Goal: Task Accomplishment & Management: Use online tool/utility

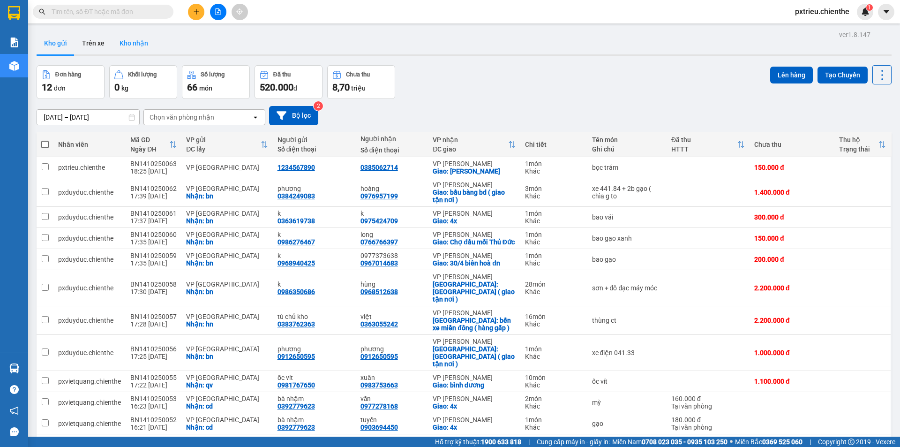
click at [129, 48] on button "Kho nhận" at bounding box center [134, 43] width 44 height 22
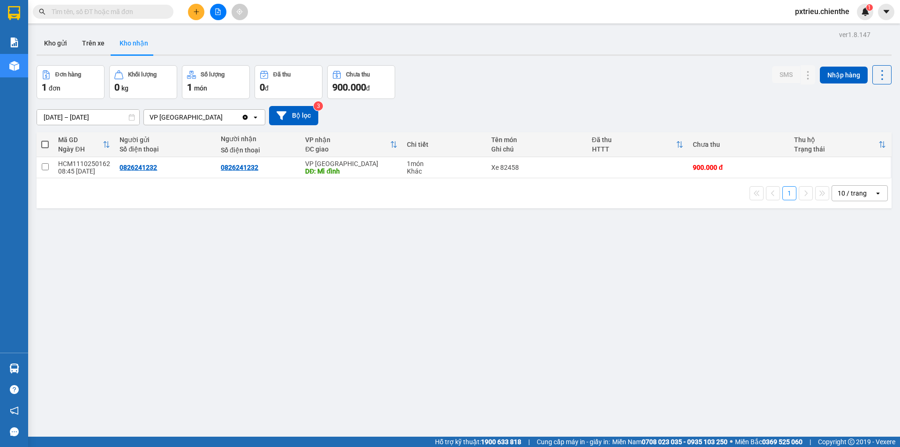
click at [55, 118] on input "[DATE] – [DATE]" at bounding box center [88, 117] width 102 height 15
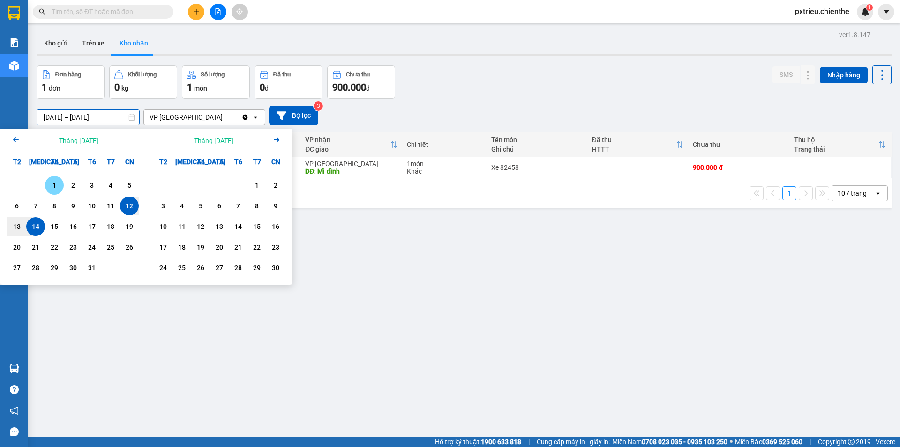
click at [59, 186] on div "1" at bounding box center [54, 184] width 13 height 11
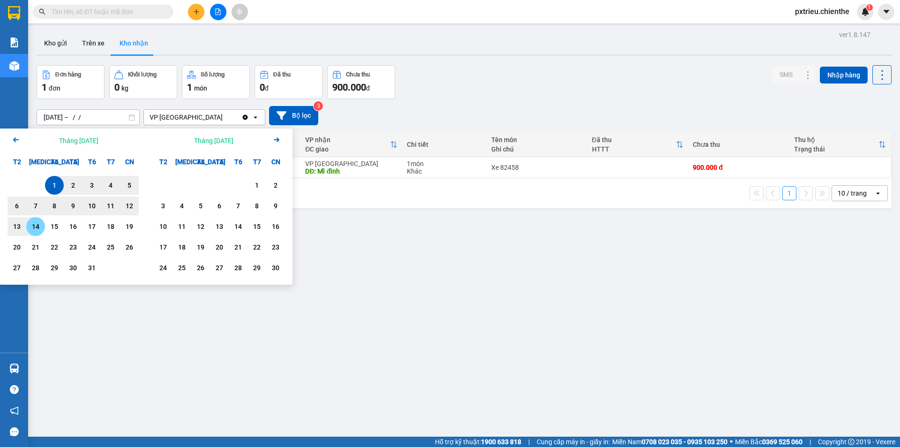
click at [35, 230] on div "14" at bounding box center [35, 226] width 13 height 11
type input "[DATE] – [DATE]"
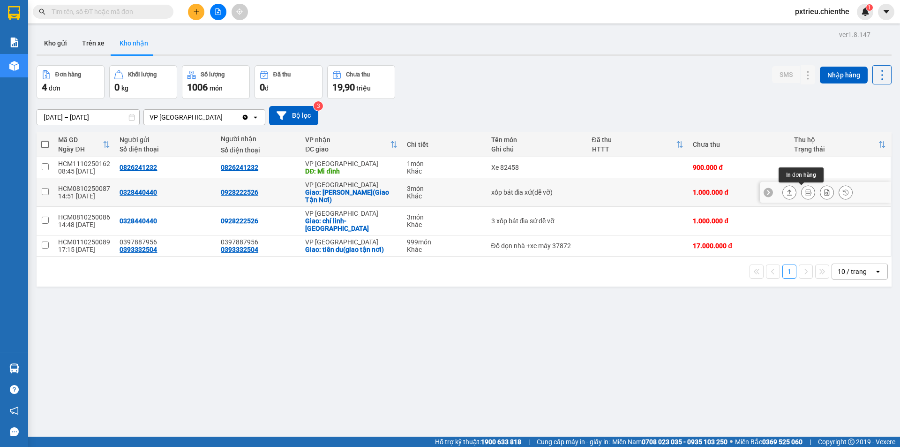
click at [805, 194] on icon at bounding box center [808, 192] width 7 height 7
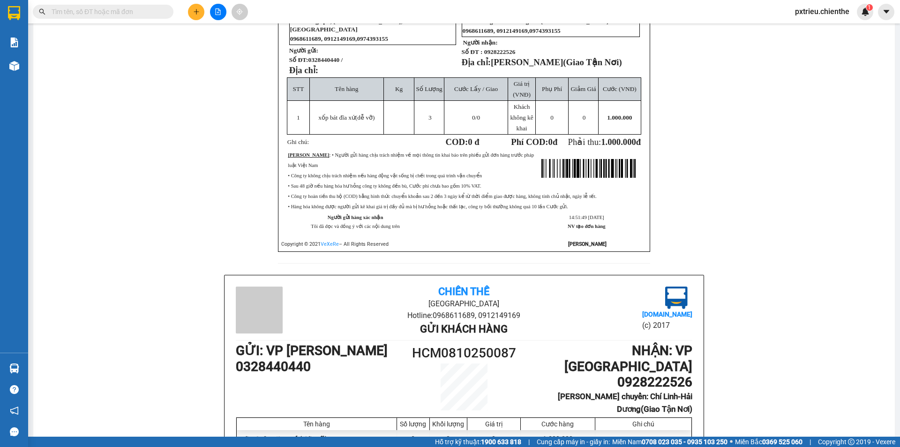
scroll to position [187, 0]
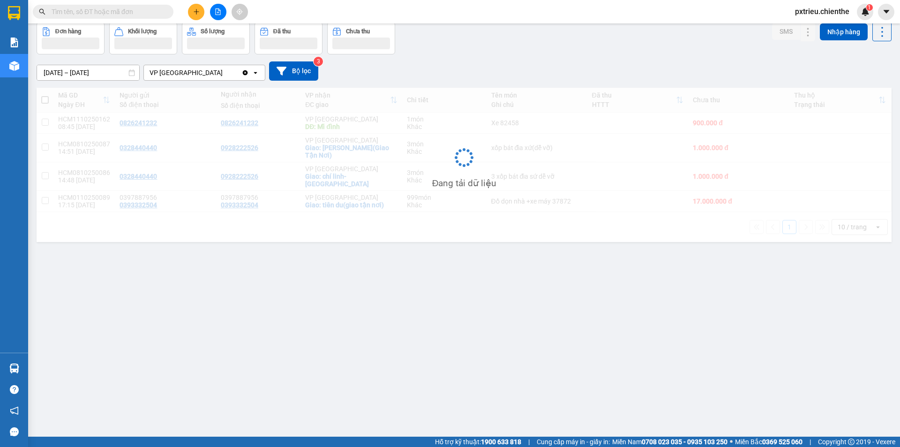
scroll to position [43, 0]
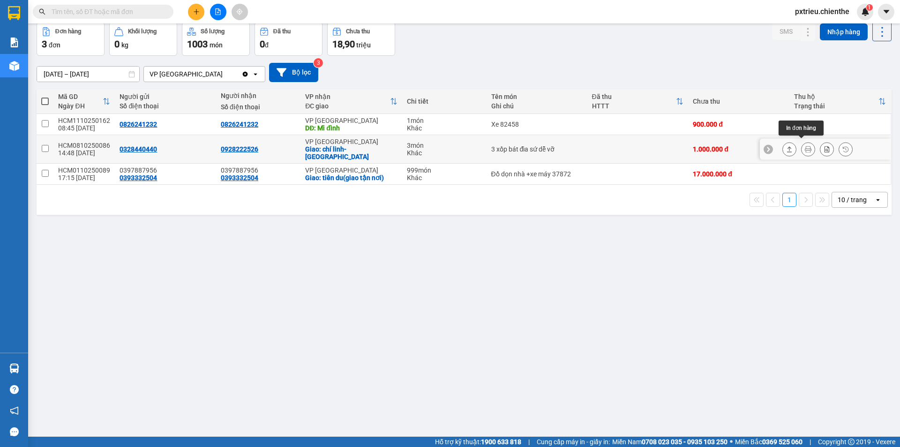
click at [801, 145] on button at bounding box center [807, 149] width 13 height 16
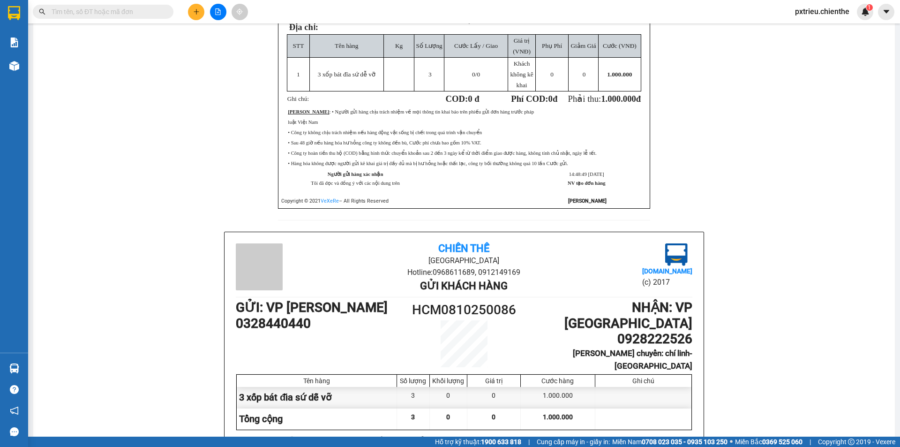
scroll to position [231, 0]
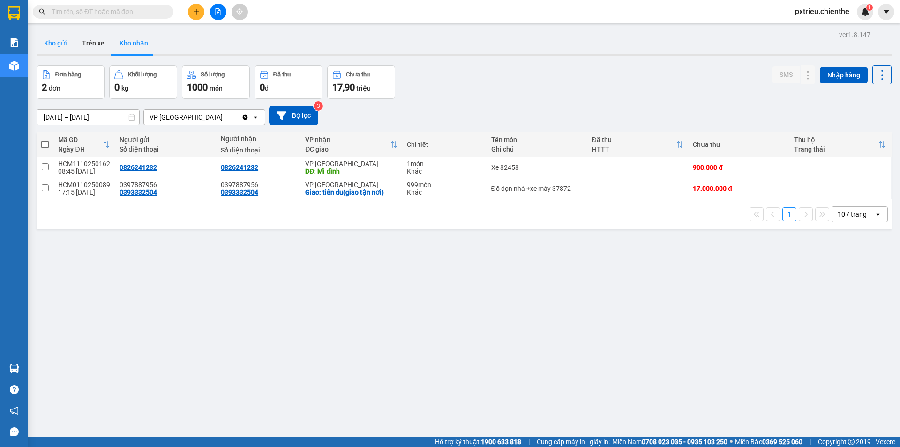
click at [50, 38] on button "Kho gửi" at bounding box center [56, 43] width 38 height 22
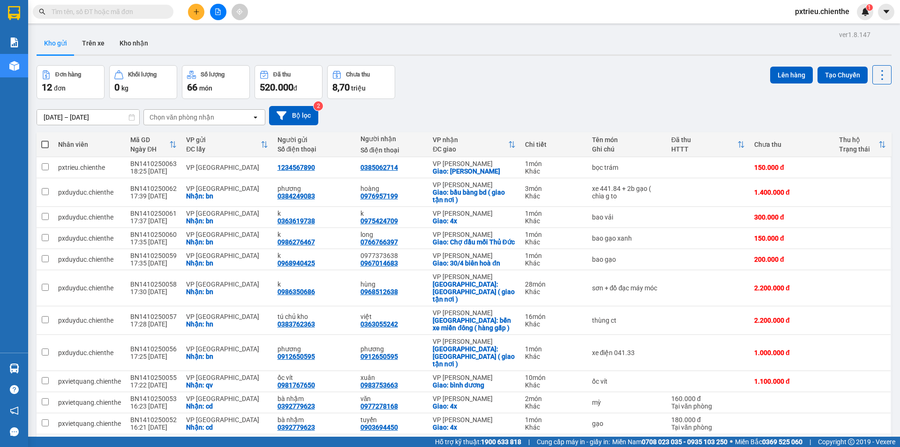
scroll to position [50, 0]
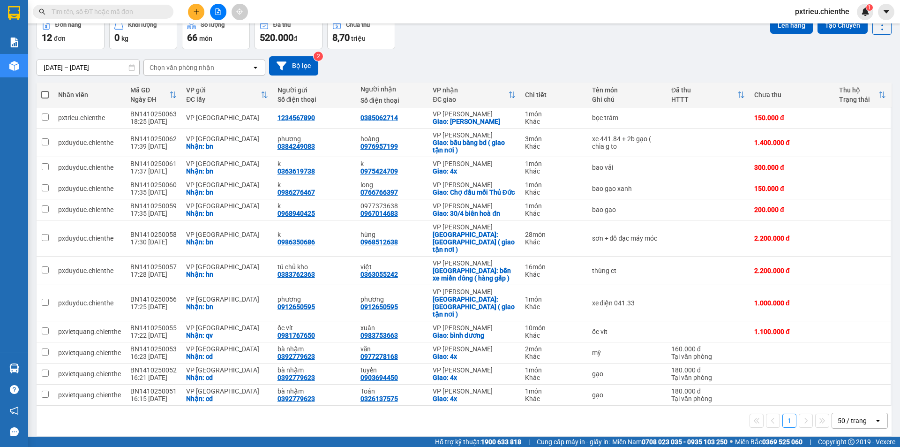
click at [874, 417] on icon "open" at bounding box center [877, 420] width 7 height 7
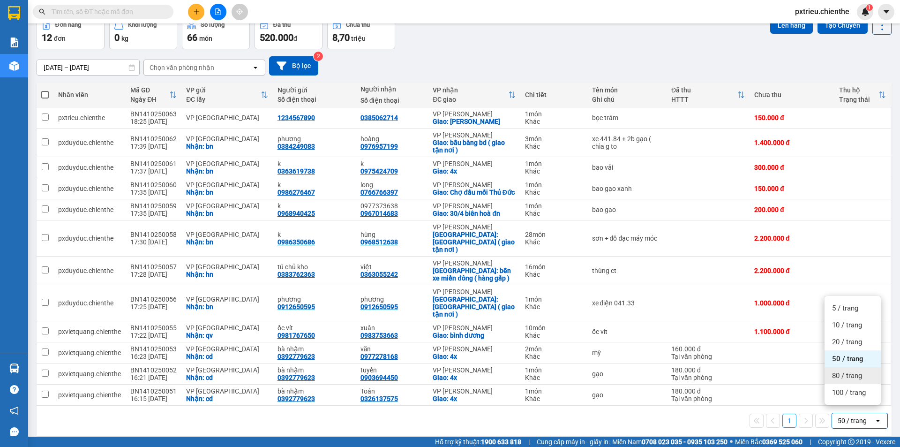
click at [862, 381] on div "80 / trang" at bounding box center [852, 375] width 56 height 17
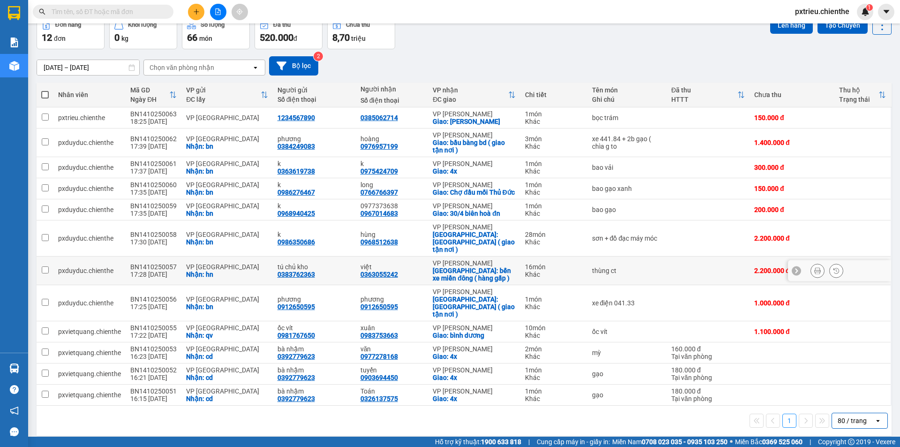
scroll to position [0, 0]
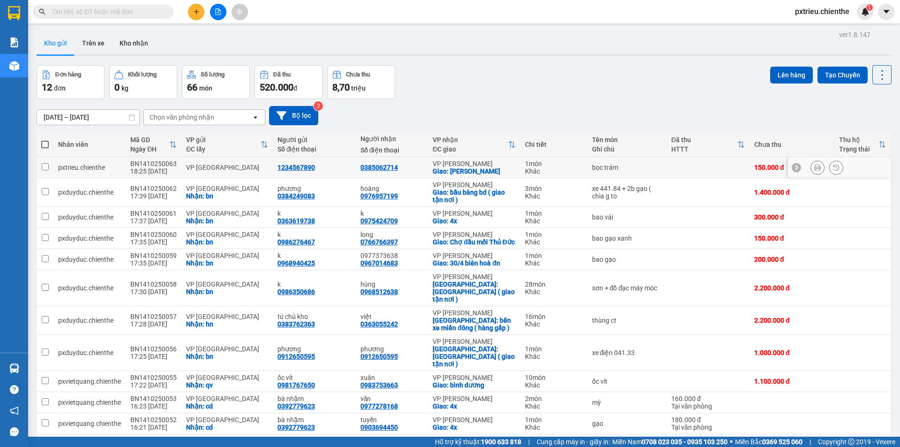
click at [666, 172] on td at bounding box center [707, 167] width 83 height 21
checkbox input "true"
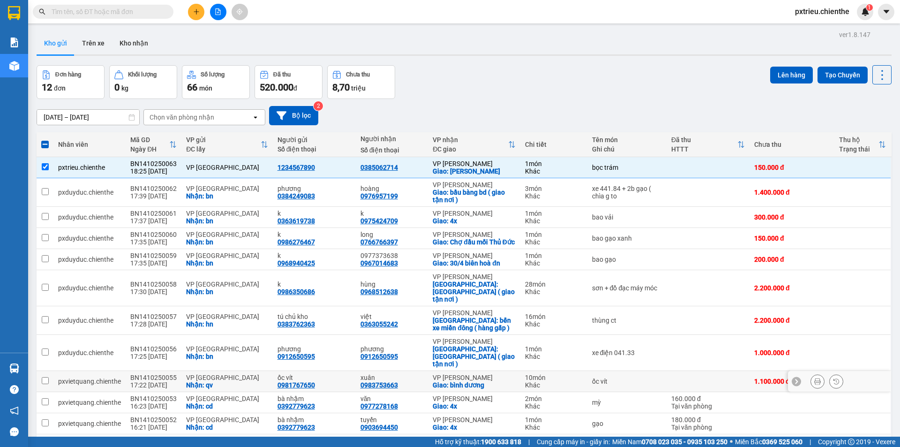
scroll to position [50, 0]
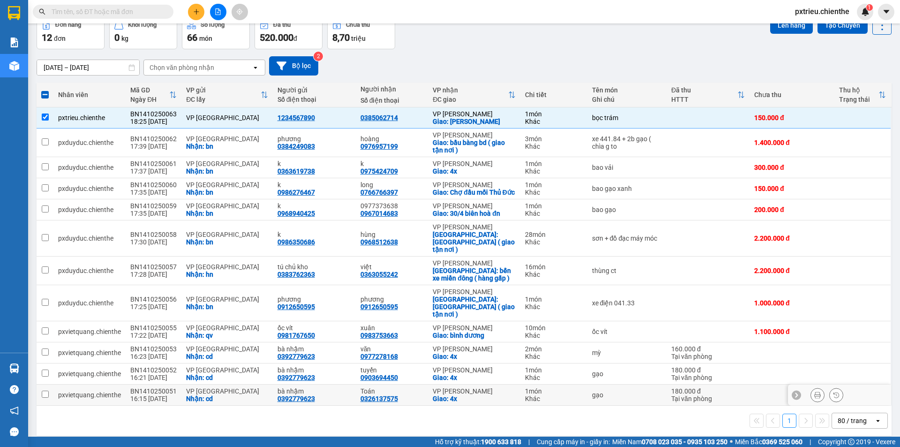
click at [221, 387] on div "VP [GEOGRAPHIC_DATA]" at bounding box center [227, 390] width 82 height 7
checkbox input "true"
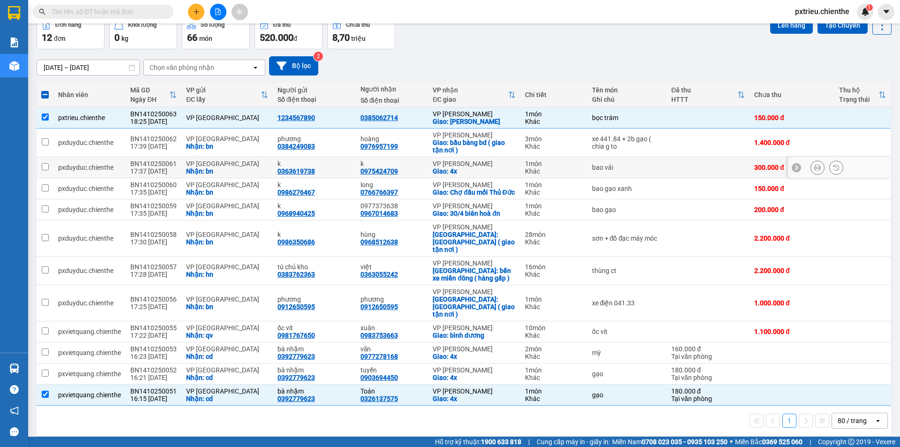
click at [249, 164] on div "VP [GEOGRAPHIC_DATA]" at bounding box center [227, 163] width 82 height 7
checkbox input "true"
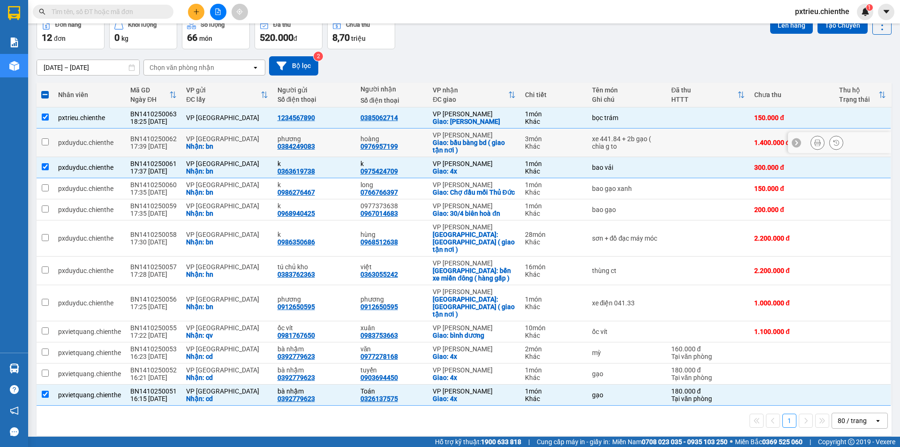
click at [261, 135] on div "VP [GEOGRAPHIC_DATA]" at bounding box center [227, 138] width 82 height 7
checkbox input "true"
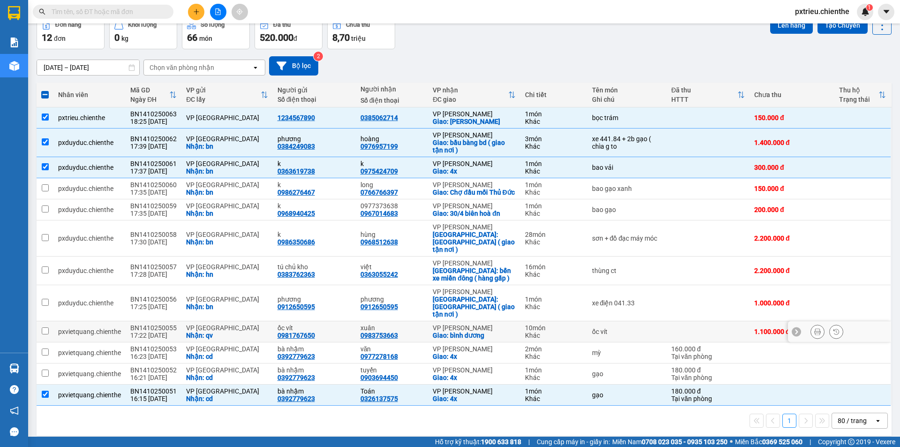
click at [223, 324] on div "VP [GEOGRAPHIC_DATA]" at bounding box center [227, 327] width 82 height 7
checkbox input "true"
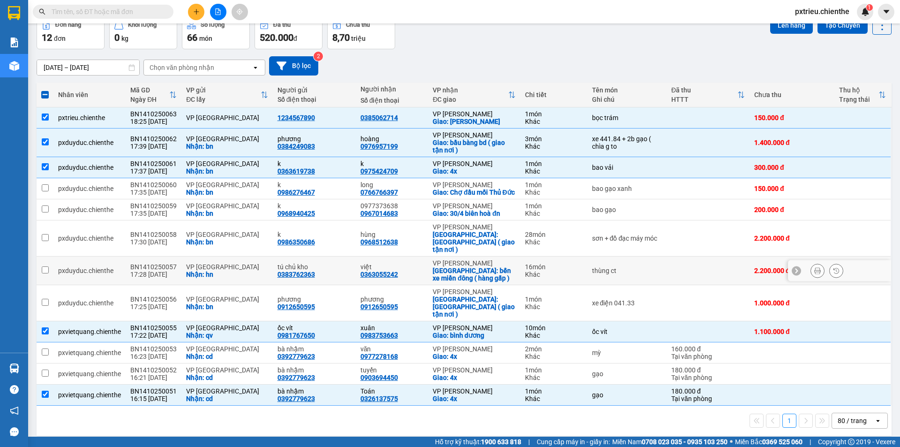
click at [213, 269] on div "VP [GEOGRAPHIC_DATA]" at bounding box center [227, 266] width 82 height 7
checkbox input "true"
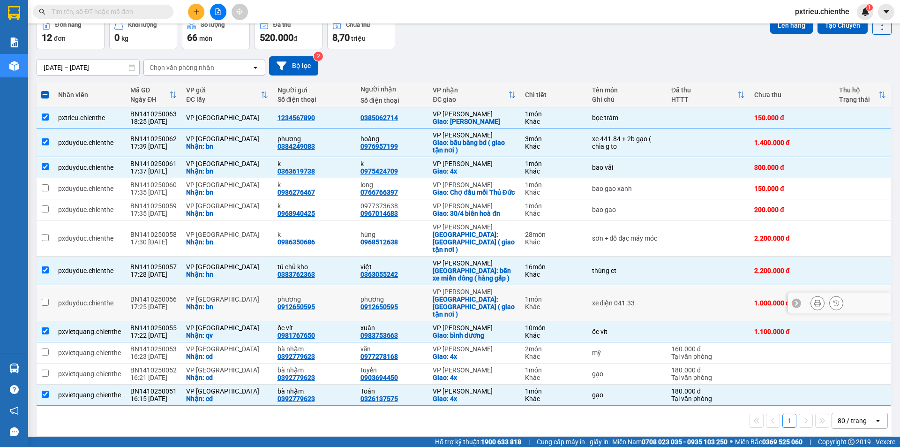
click at [208, 295] on div "VP [GEOGRAPHIC_DATA]" at bounding box center [227, 298] width 82 height 7
checkbox input "true"
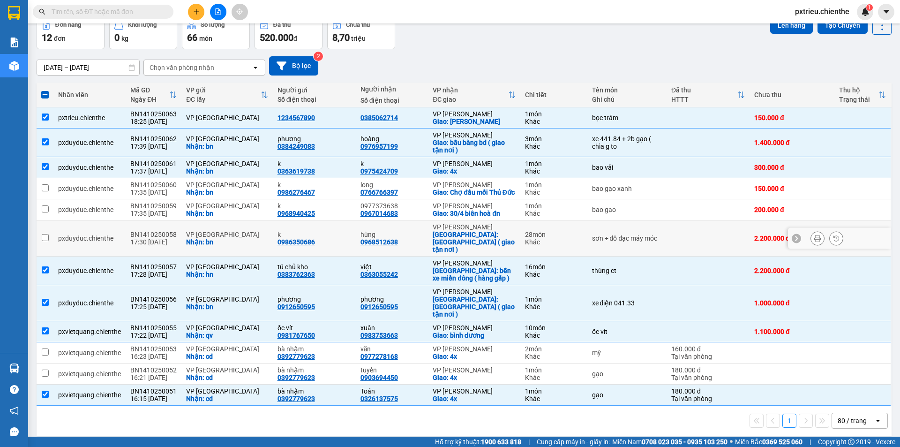
click at [223, 242] on div "Nhận: bn" at bounding box center [227, 241] width 82 height 7
checkbox input "true"
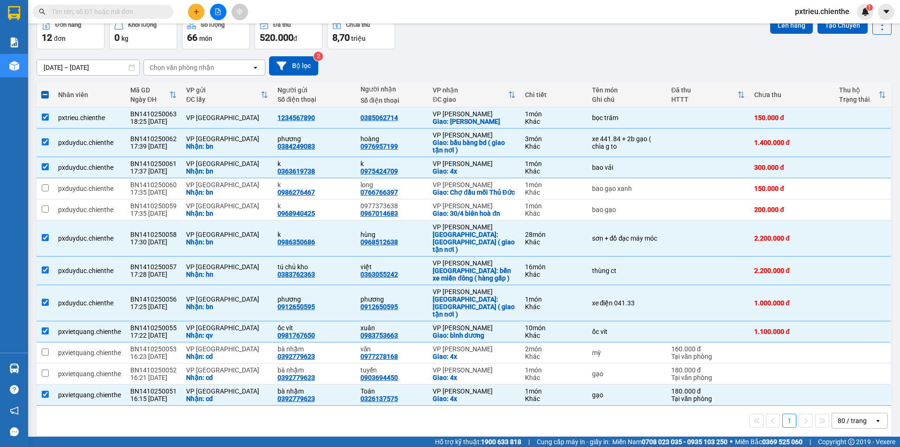
scroll to position [0, 0]
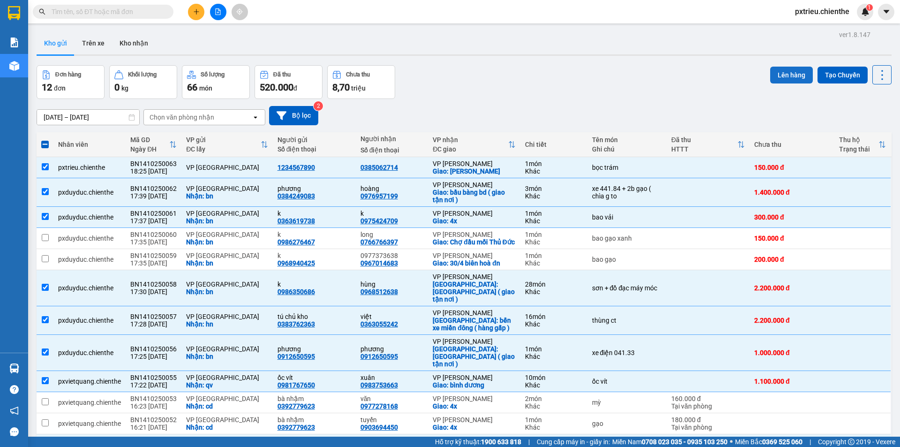
click at [782, 75] on button "Lên hàng" at bounding box center [791, 75] width 43 height 17
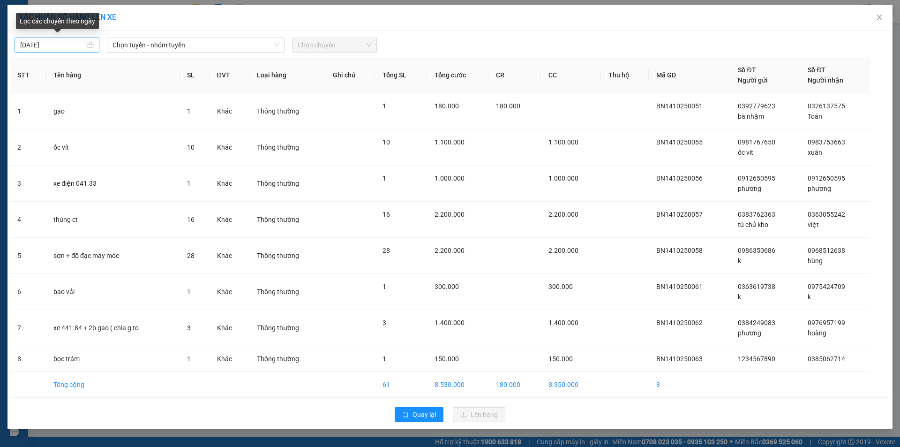
click at [91, 45] on div "[DATE]" at bounding box center [57, 45] width 74 height 10
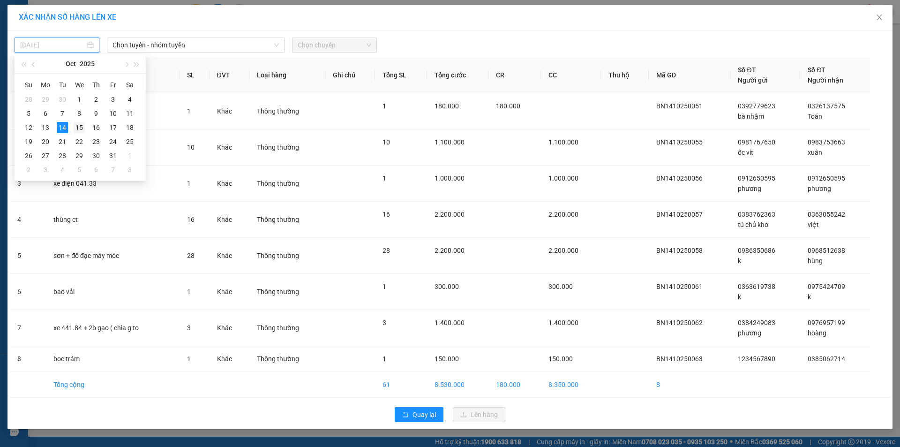
click at [78, 127] on div "15" at bounding box center [79, 127] width 11 height 11
type input "[DATE]"
click at [154, 44] on span "Chọn tuyến - nhóm tuyến" at bounding box center [195, 45] width 166 height 14
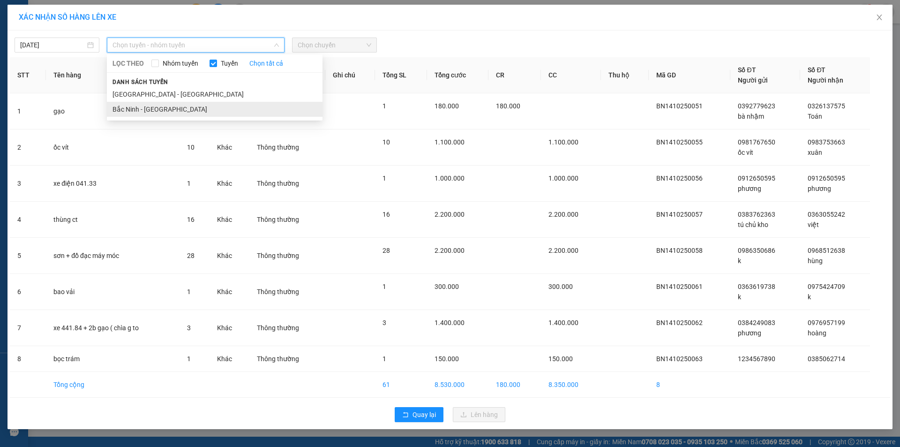
click at [135, 115] on li "Bắc Ninh - [GEOGRAPHIC_DATA]" at bounding box center [215, 109] width 216 height 15
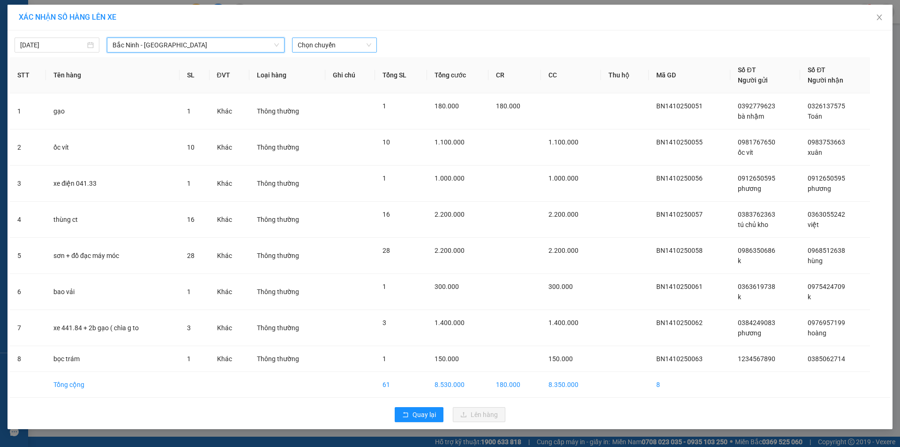
click at [304, 41] on span "Chọn chuyến" at bounding box center [335, 45] width 74 height 14
click at [321, 81] on div "05:00" at bounding box center [334, 79] width 73 height 10
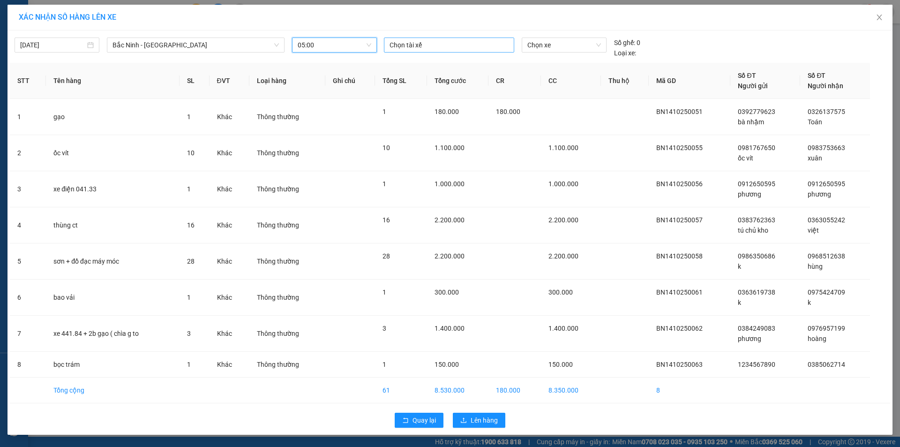
click at [429, 41] on div at bounding box center [449, 44] width 126 height 11
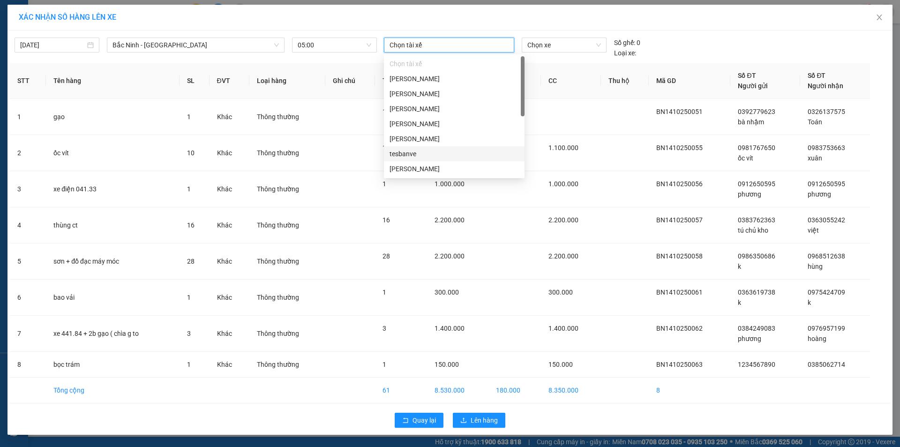
click at [418, 150] on div "tesbanve" at bounding box center [453, 154] width 129 height 10
click at [436, 93] on div "[PERSON_NAME]" at bounding box center [453, 94] width 129 height 10
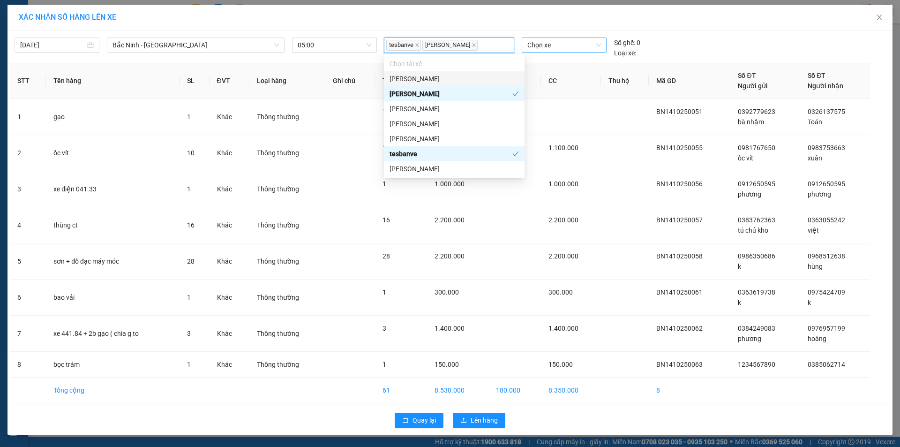
click at [579, 42] on span "Chọn xe" at bounding box center [563, 45] width 73 height 14
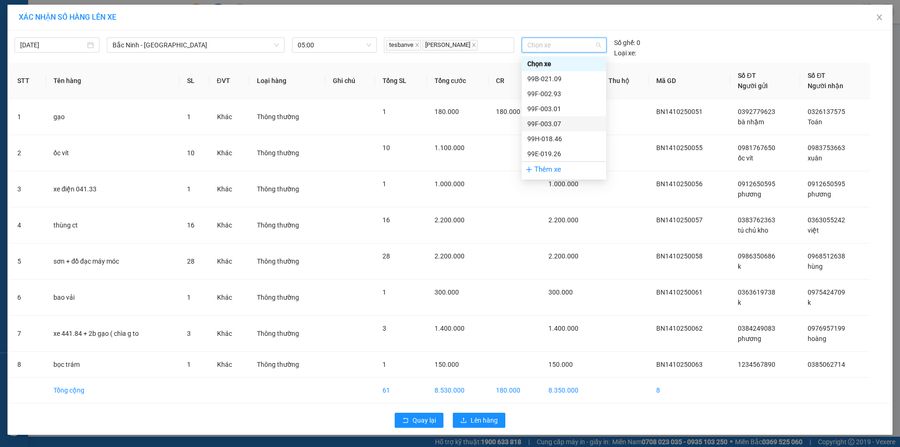
click at [554, 121] on div "99F-003.07" at bounding box center [563, 124] width 73 height 10
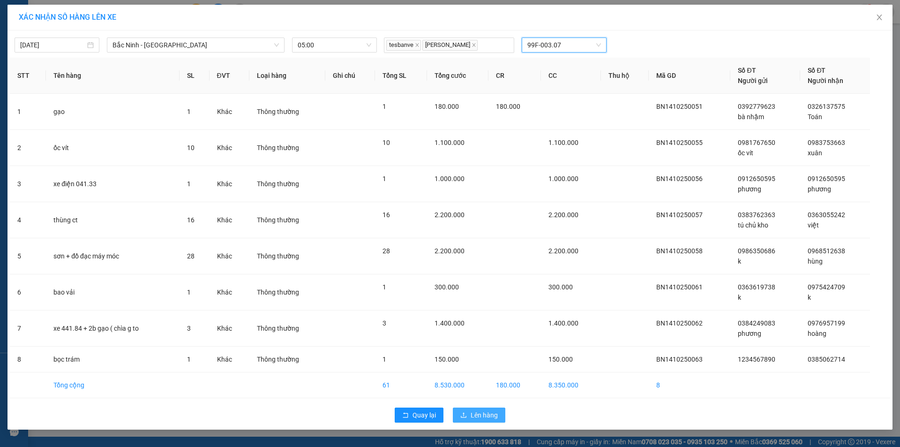
click at [473, 412] on span "Lên hàng" at bounding box center [483, 415] width 27 height 10
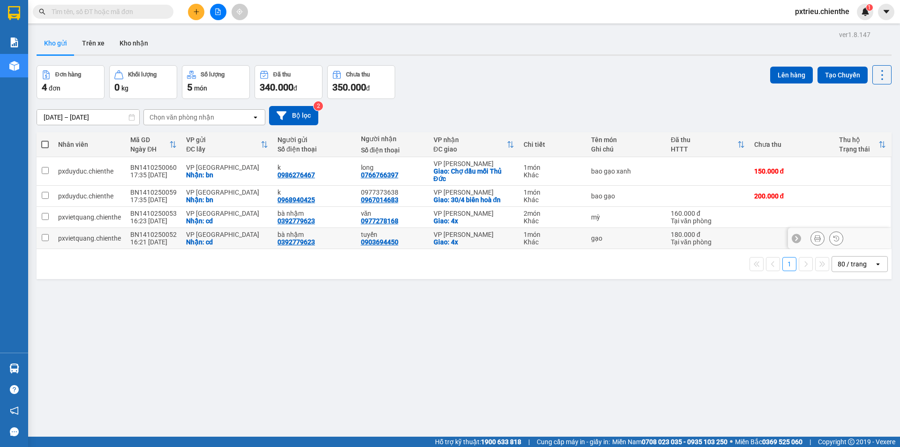
click at [634, 239] on div "gạo" at bounding box center [626, 237] width 70 height 7
checkbox input "true"
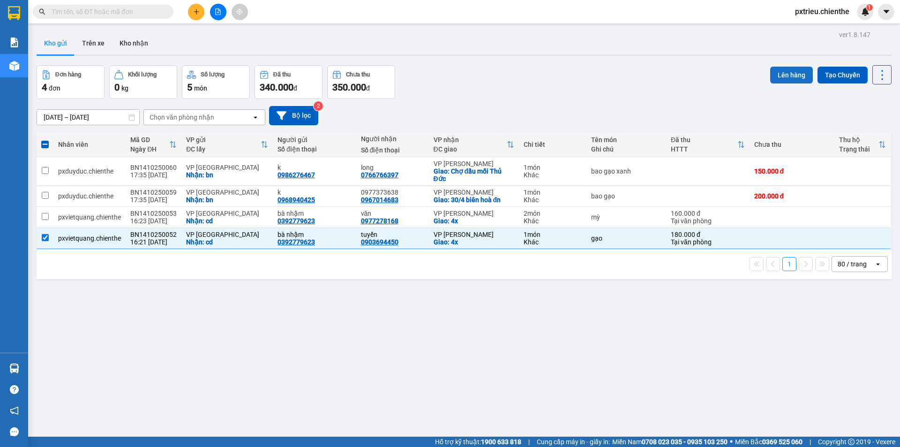
click at [788, 75] on button "Lên hàng" at bounding box center [791, 75] width 43 height 17
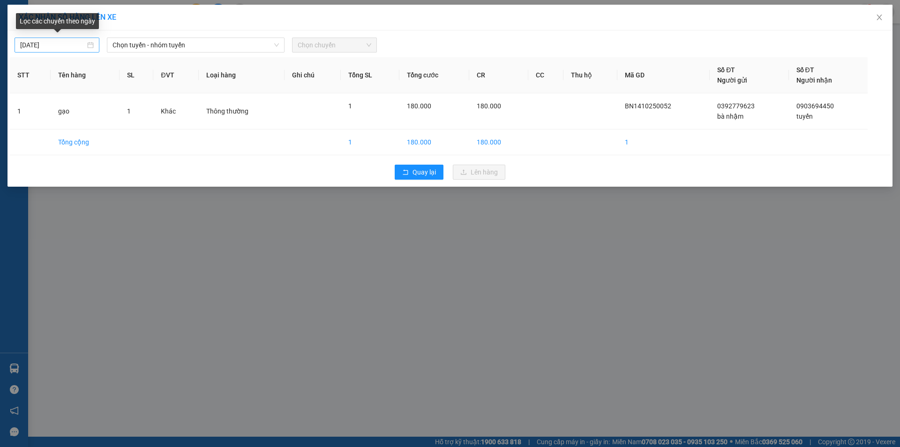
click at [89, 45] on div "[DATE]" at bounding box center [57, 45] width 74 height 10
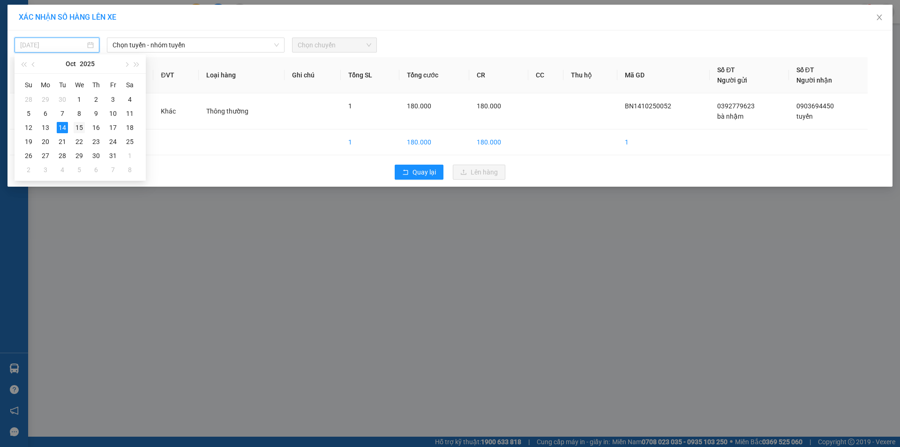
click at [82, 129] on div "15" at bounding box center [79, 127] width 11 height 11
type input "[DATE]"
click at [191, 41] on span "Chọn tuyến - nhóm tuyến" at bounding box center [195, 45] width 166 height 14
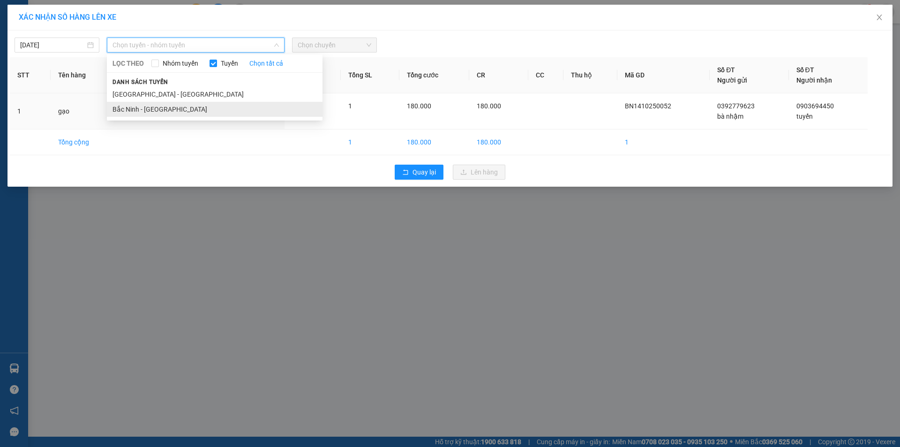
click at [148, 111] on li "Bắc Ninh - [GEOGRAPHIC_DATA]" at bounding box center [215, 109] width 216 height 15
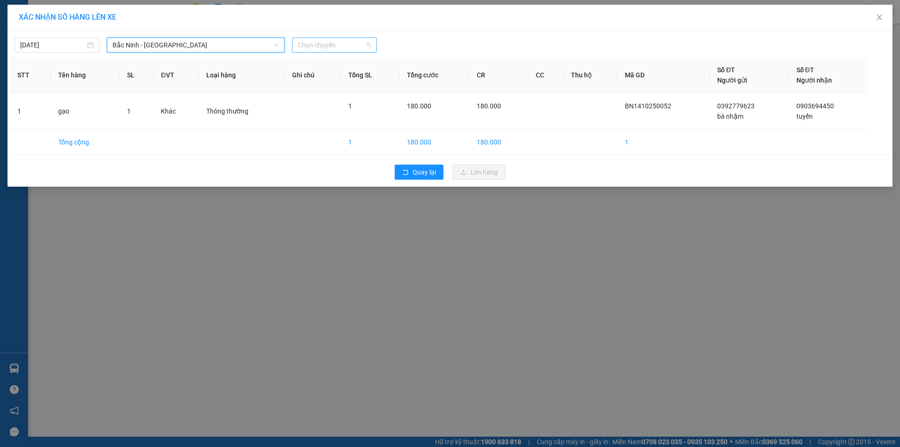
click at [327, 46] on span "Chọn chuyến" at bounding box center [335, 45] width 74 height 14
click at [326, 75] on div "05:00 - 99F-003.07" at bounding box center [334, 79] width 73 height 10
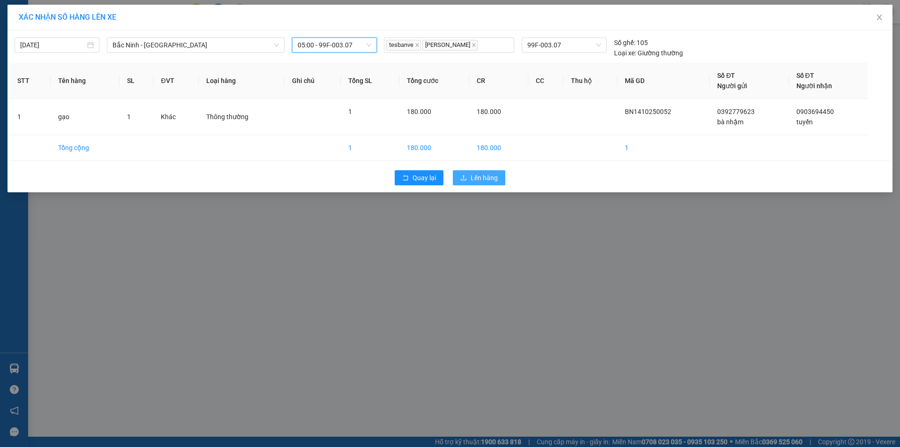
click at [460, 174] on button "Lên hàng" at bounding box center [479, 177] width 52 height 15
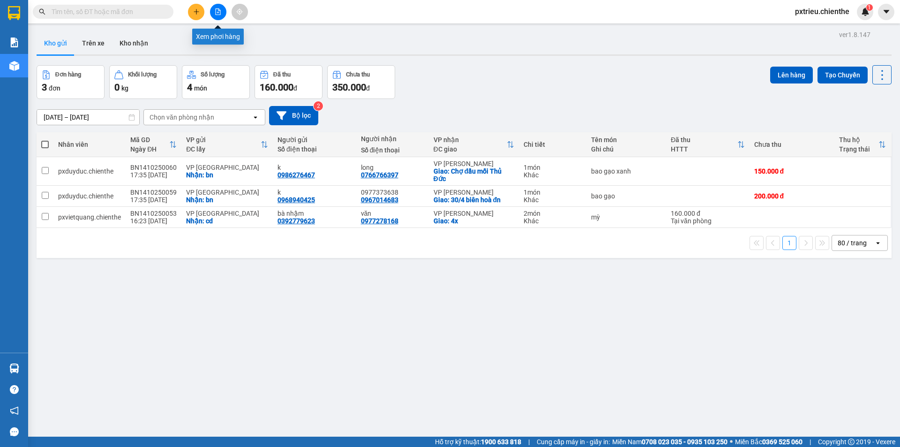
click at [213, 12] on button at bounding box center [218, 12] width 16 height 16
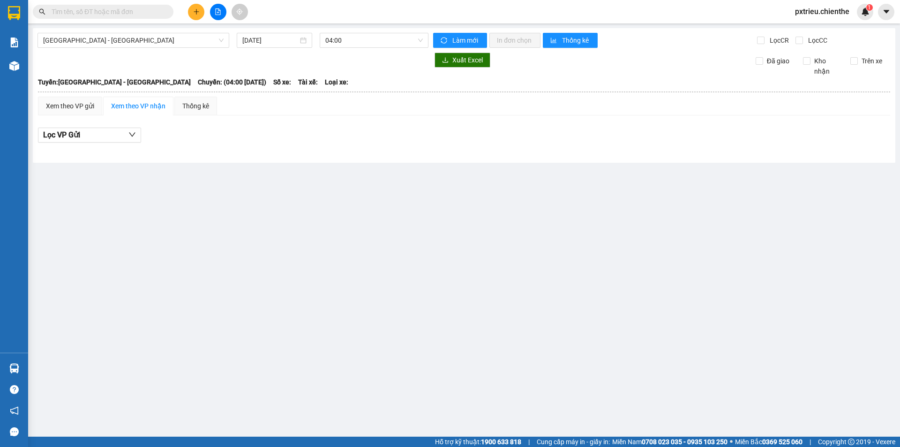
click at [108, 31] on div "[GEOGRAPHIC_DATA] - [GEOGRAPHIC_DATA] [DATE] 04:00 Làm mới In đơn chọn Thống kê…" at bounding box center [464, 95] width 862 height 134
click at [109, 39] on span "[GEOGRAPHIC_DATA] - [GEOGRAPHIC_DATA]" at bounding box center [133, 40] width 180 height 14
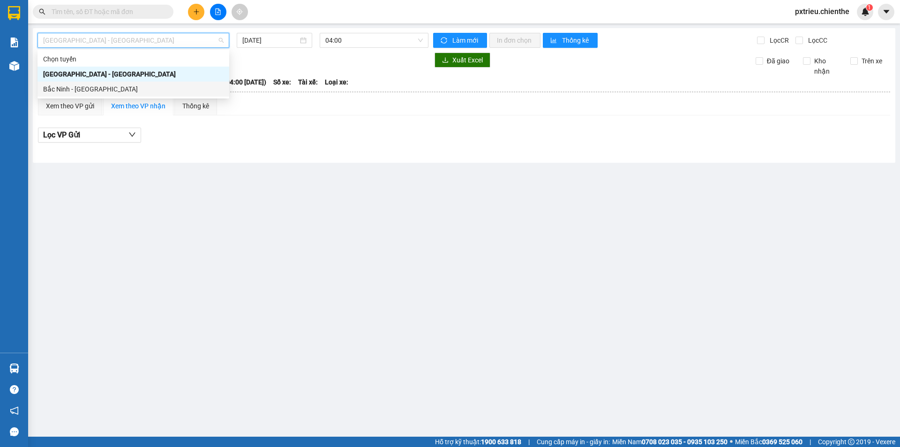
click at [81, 92] on div "Bắc Ninh - [GEOGRAPHIC_DATA]" at bounding box center [133, 89] width 180 height 10
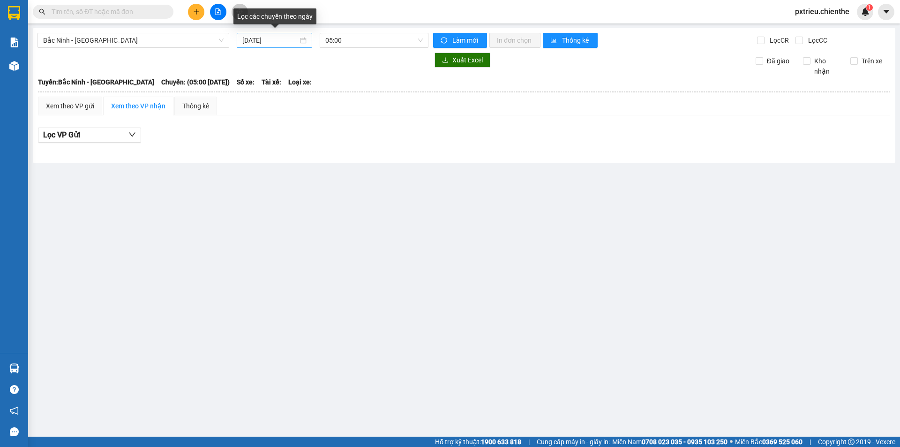
click at [302, 42] on div "[DATE]" at bounding box center [274, 40] width 64 height 10
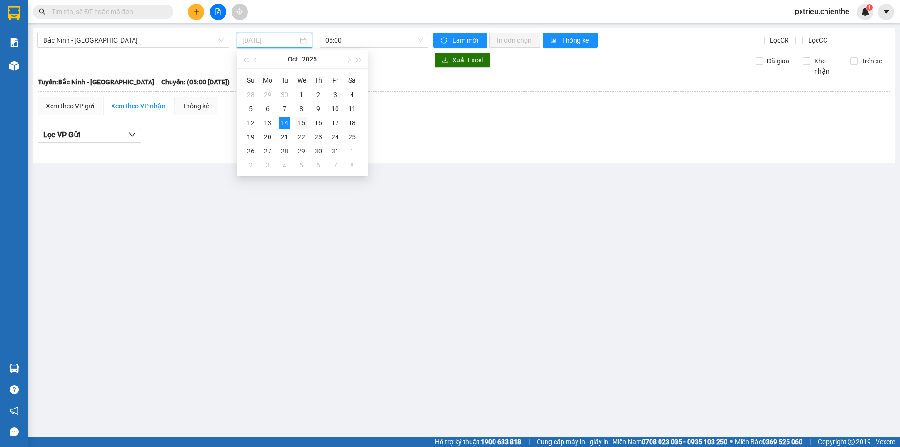
click at [303, 122] on div "15" at bounding box center [301, 122] width 11 height 11
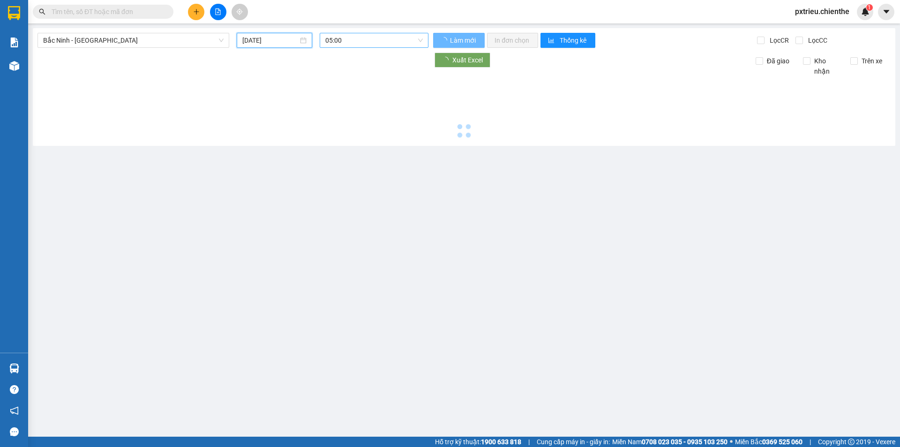
type input "[DATE]"
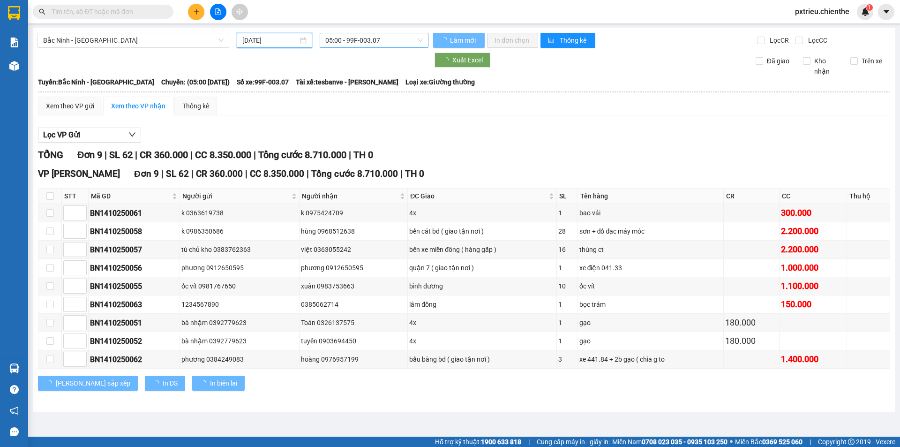
click at [400, 40] on span "05:00 - 99F-003.07" at bounding box center [373, 40] width 97 height 14
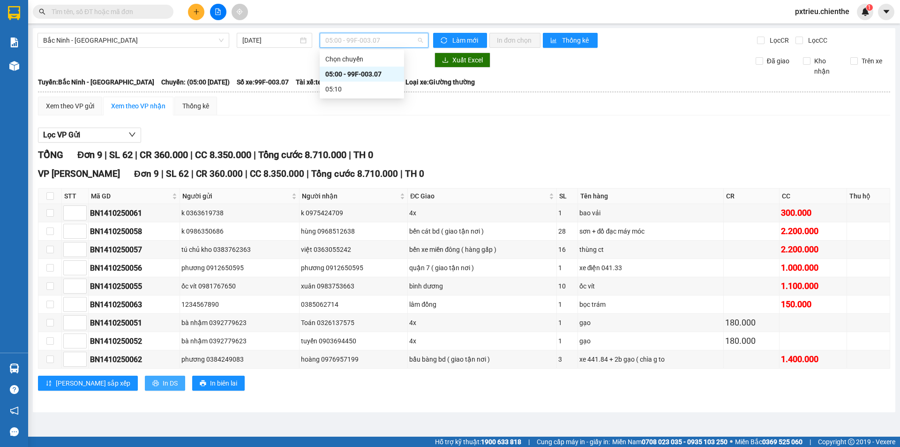
click at [163, 382] on span "In DS" at bounding box center [170, 383] width 15 height 10
click at [118, 16] on input "text" at bounding box center [107, 12] width 111 height 10
click at [351, 400] on div "TỔNG Đơn 9 | SL 62 | CR 360.000 | CC 8.350.000 | Tổng cước 8.710.000 | TH [GEOG…" at bounding box center [464, 275] width 852 height 254
